Goal: Information Seeking & Learning: Learn about a topic

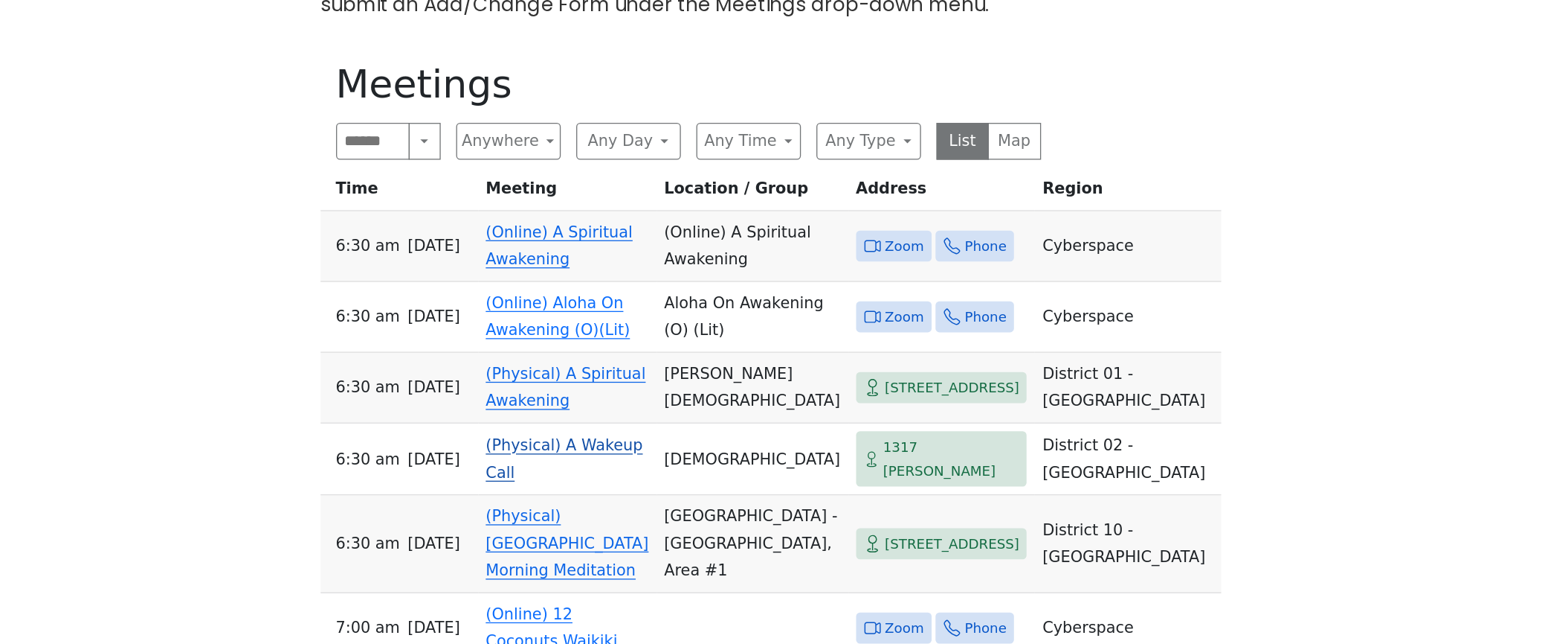
scroll to position [562, 0]
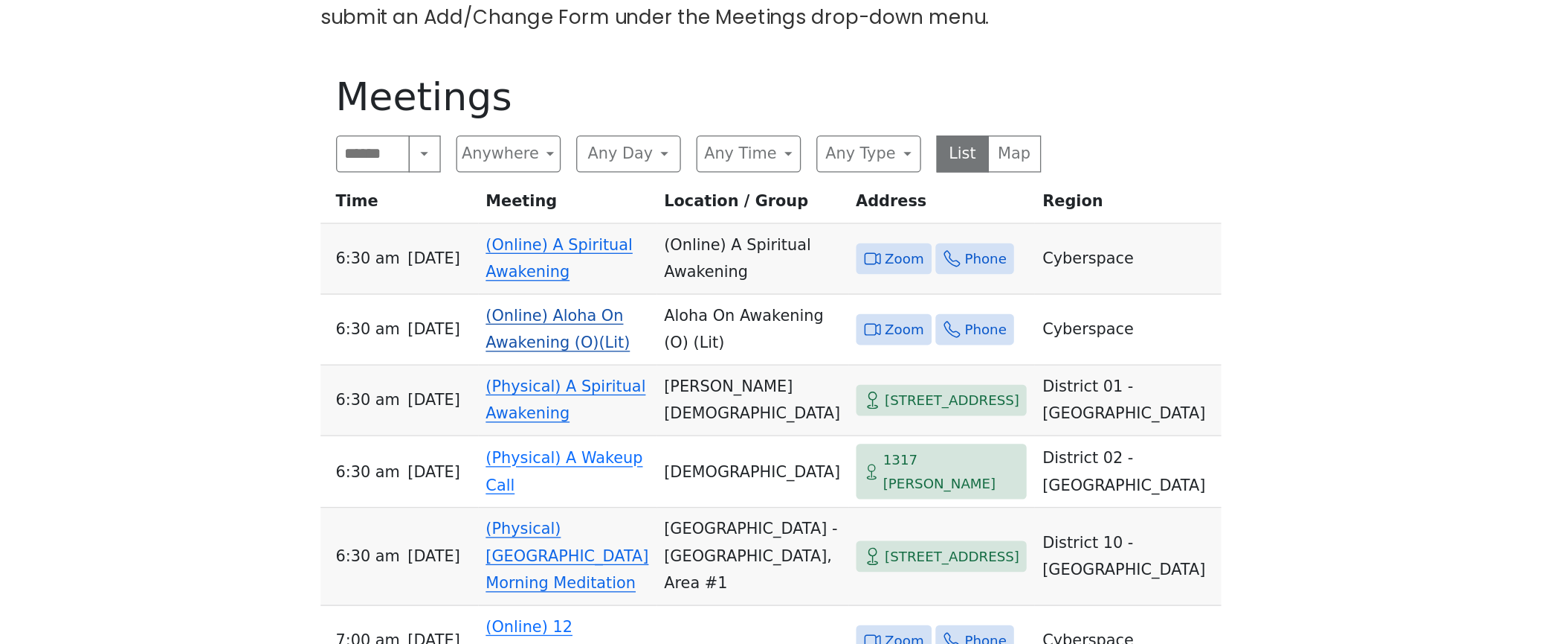
click at [644, 270] on link "(Online) Aloha On Awakening (O)(Lit)" at bounding box center [684, 252] width 111 height 35
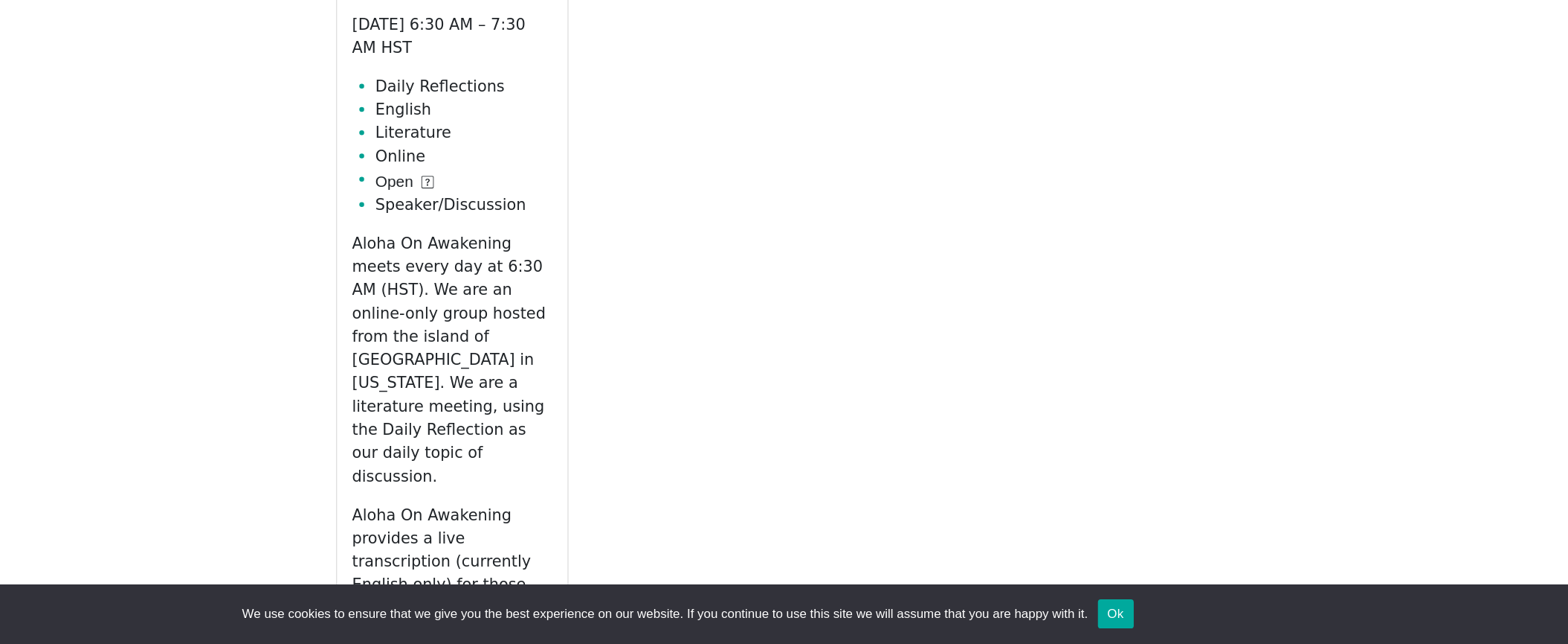
scroll to position [614, 0]
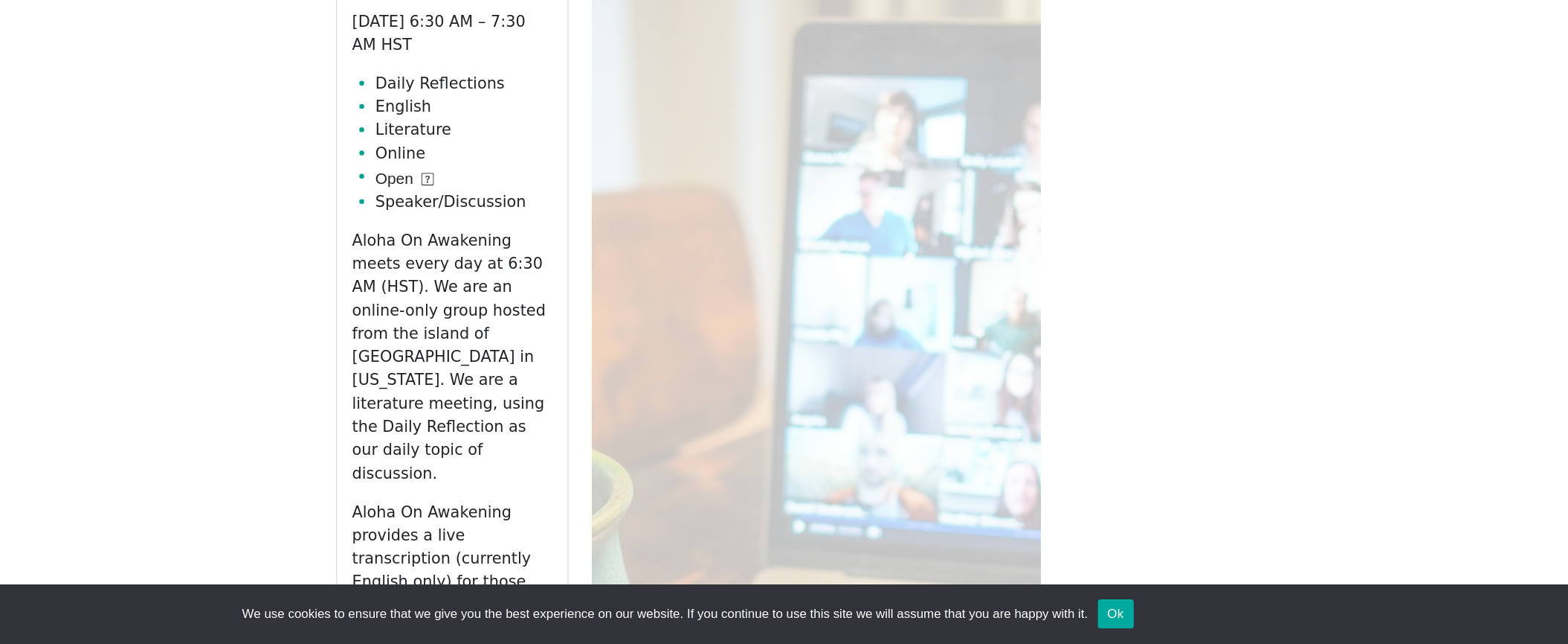
click at [611, 635] on link "Zoom" at bounding box center [603, 649] width 153 height 28
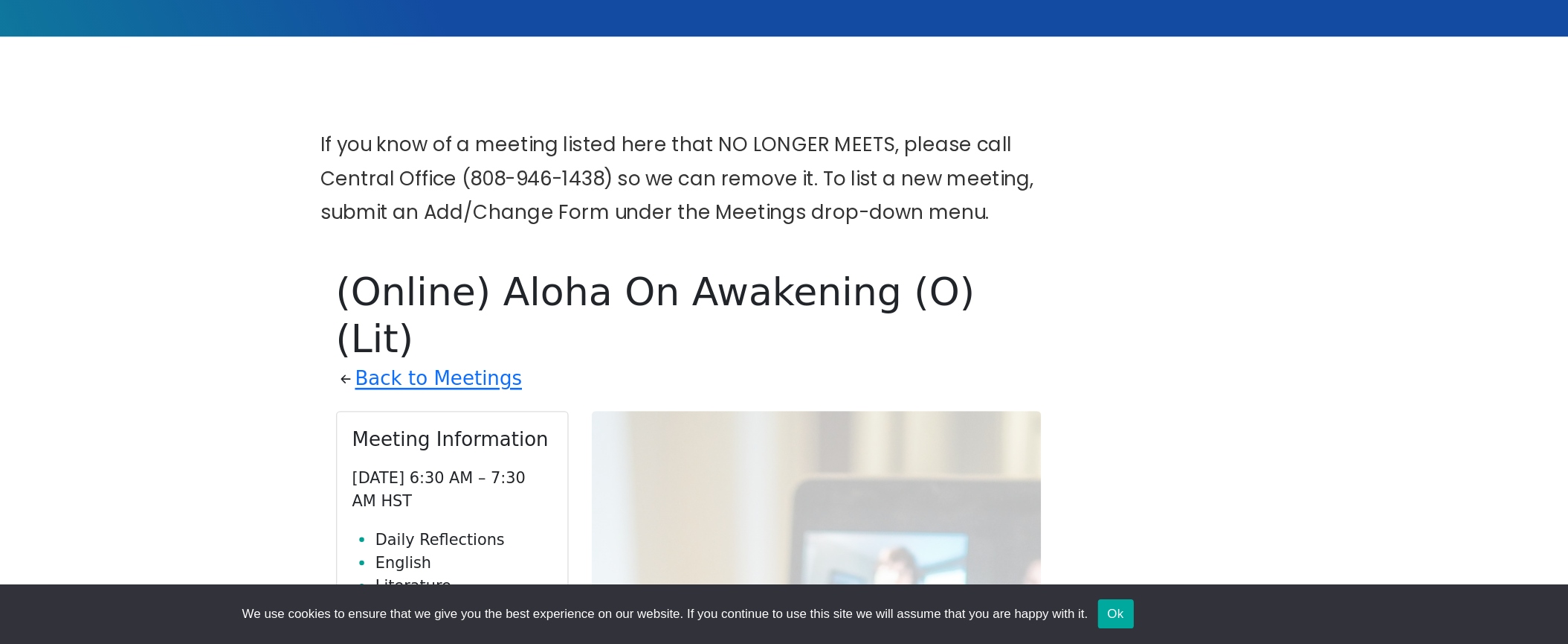
scroll to position [288, 0]
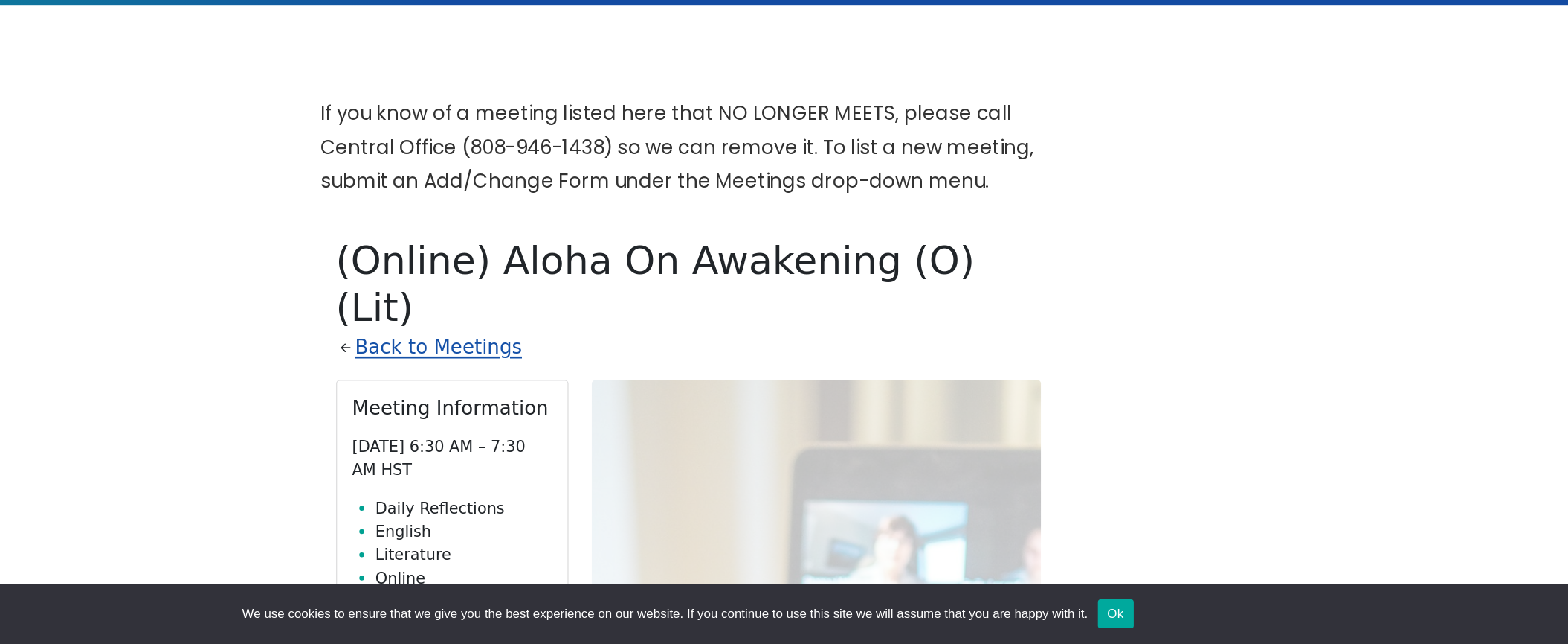
click at [566, 404] on link "Back to Meetings" at bounding box center [592, 416] width 128 height 26
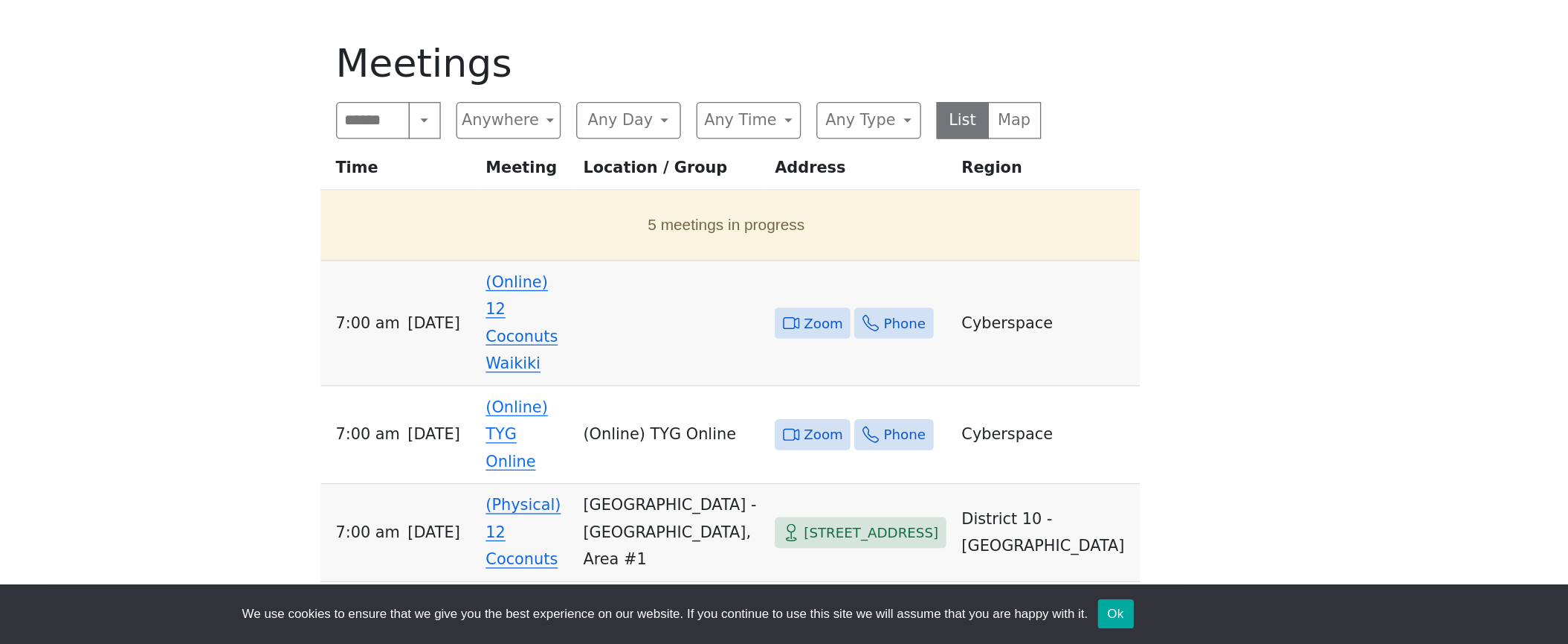
scroll to position [444, 0]
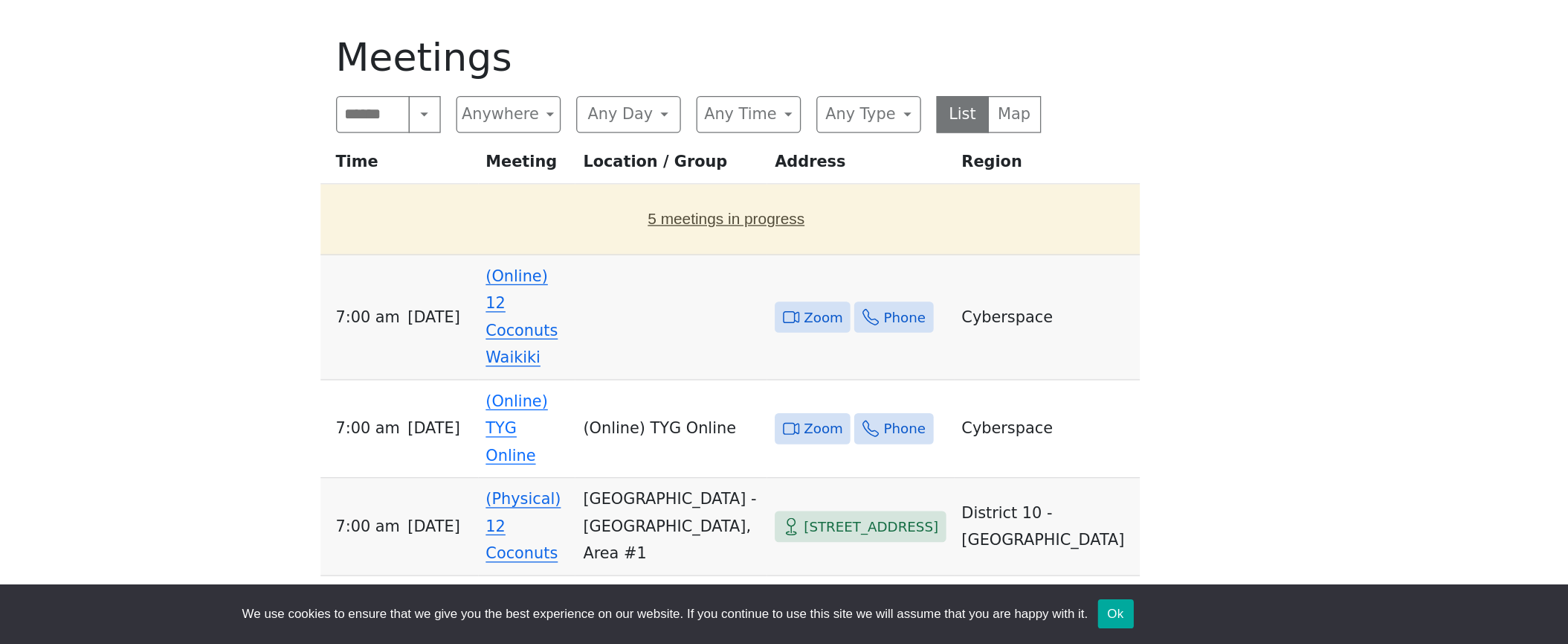
click at [833, 311] on button "5 meetings in progress" at bounding box center [813, 317] width 612 height 42
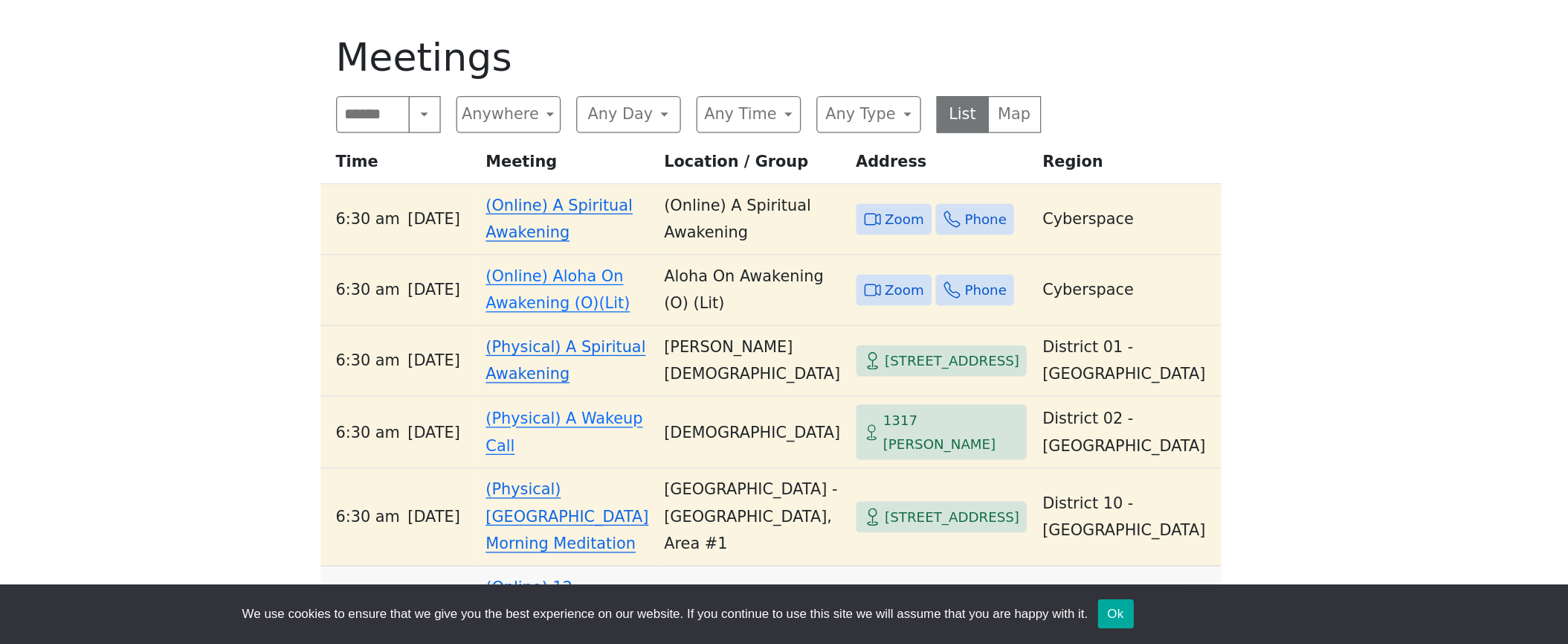
click at [670, 331] on link "(Online) A Spiritual Awakening" at bounding box center [685, 317] width 113 height 35
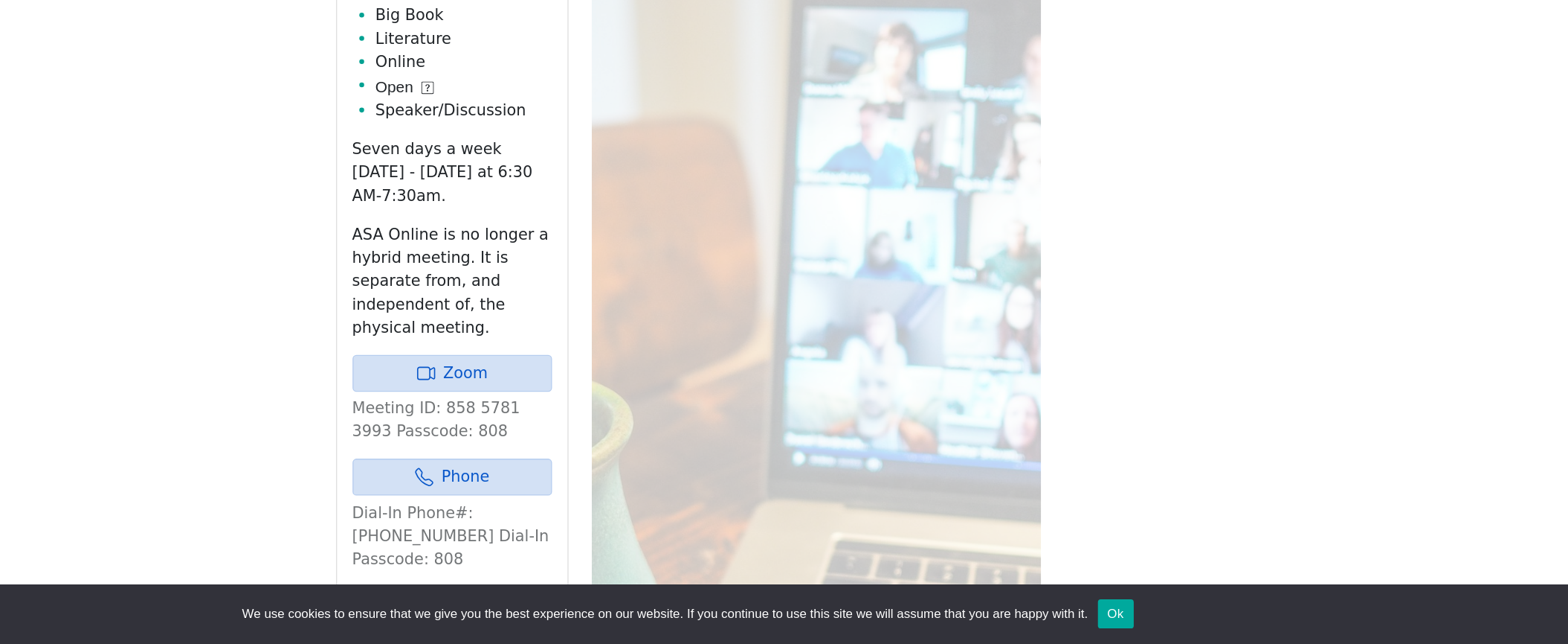
scroll to position [632, 0]
click at [608, 424] on link "Zoom" at bounding box center [603, 434] width 153 height 28
